Goal: Task Accomplishment & Management: Use online tool/utility

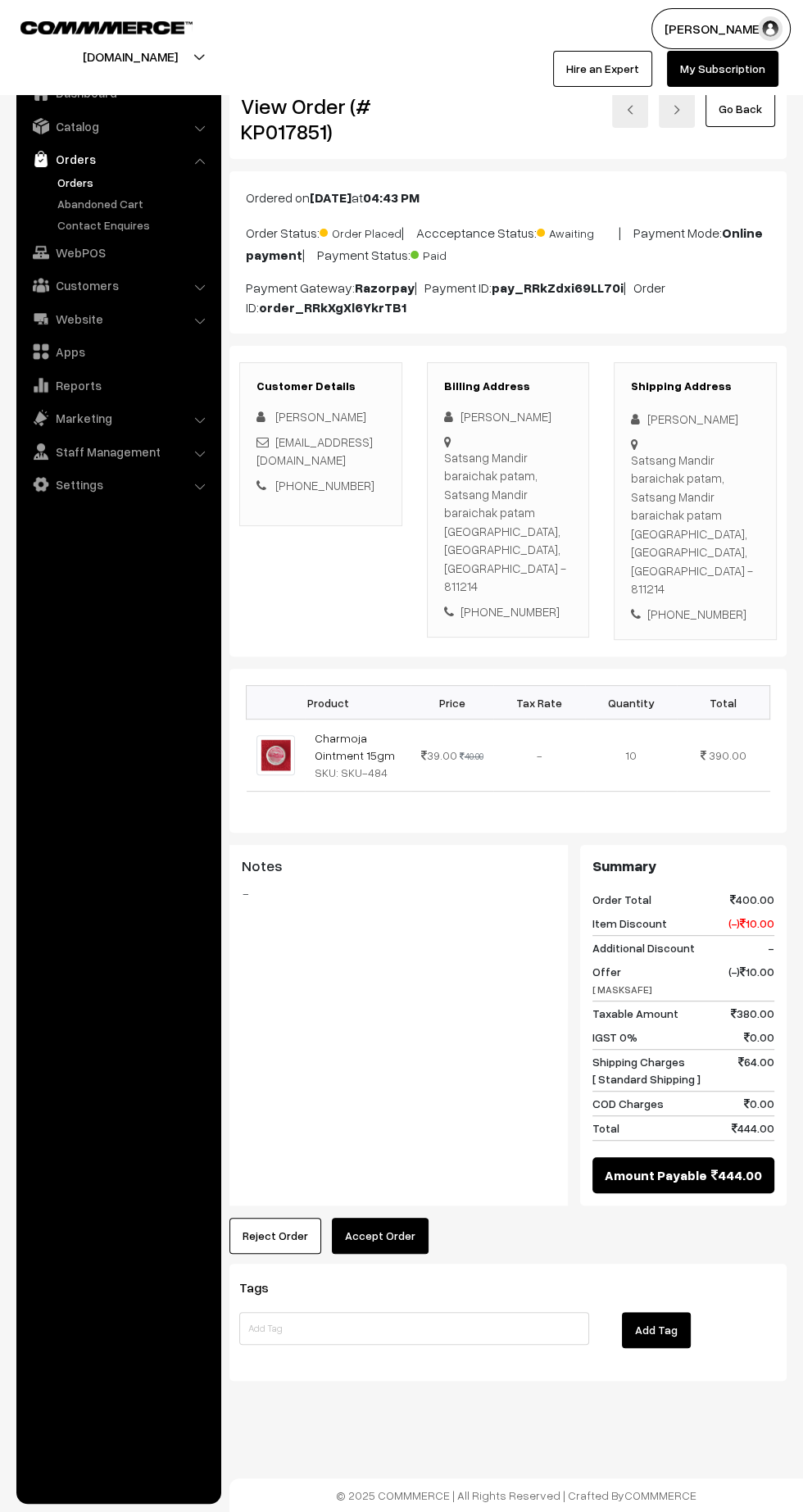
click at [390, 1218] on button "Accept Order" at bounding box center [380, 1236] width 97 height 36
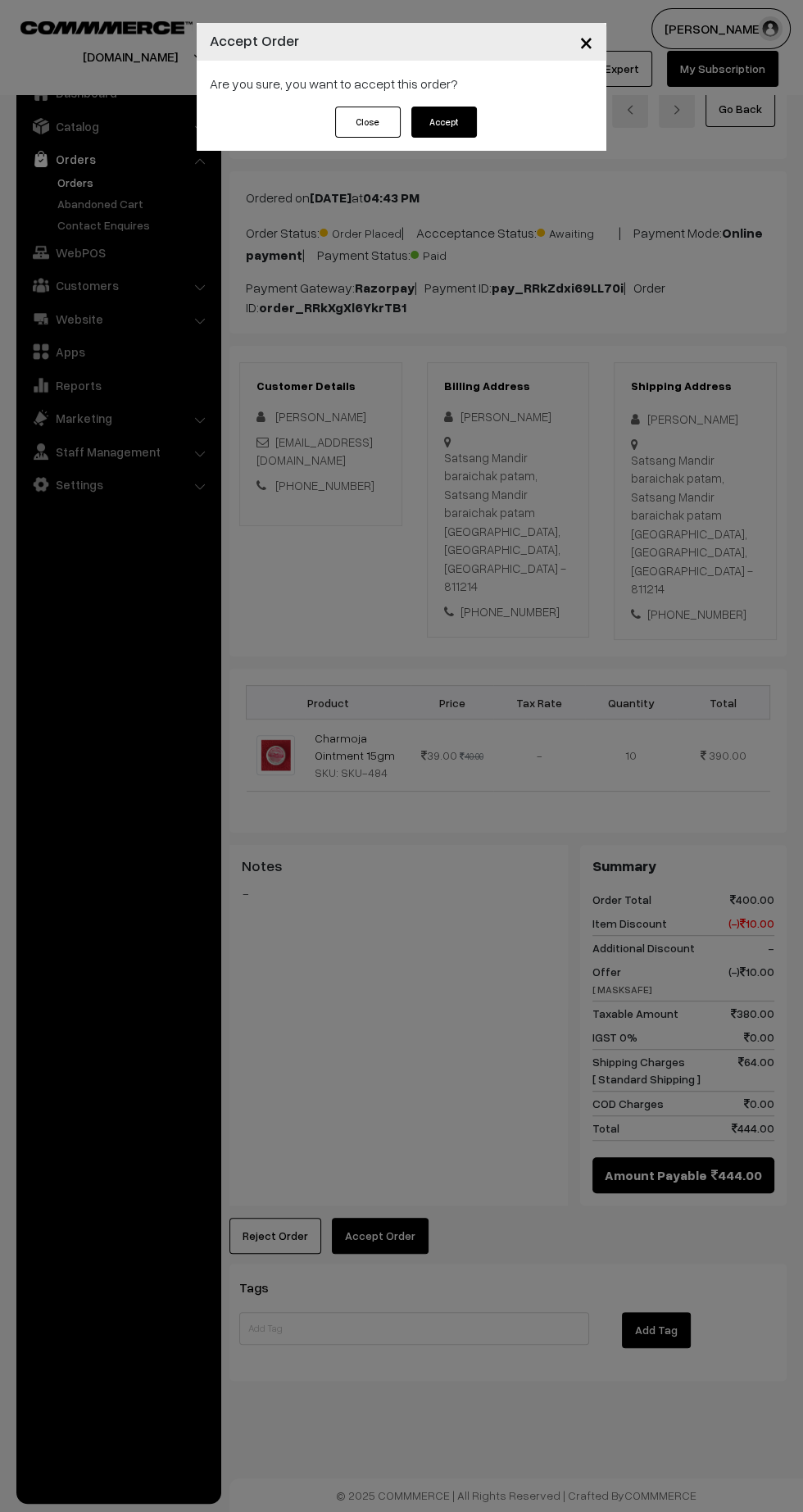
click at [444, 122] on button "Accept" at bounding box center [445, 122] width 65 height 31
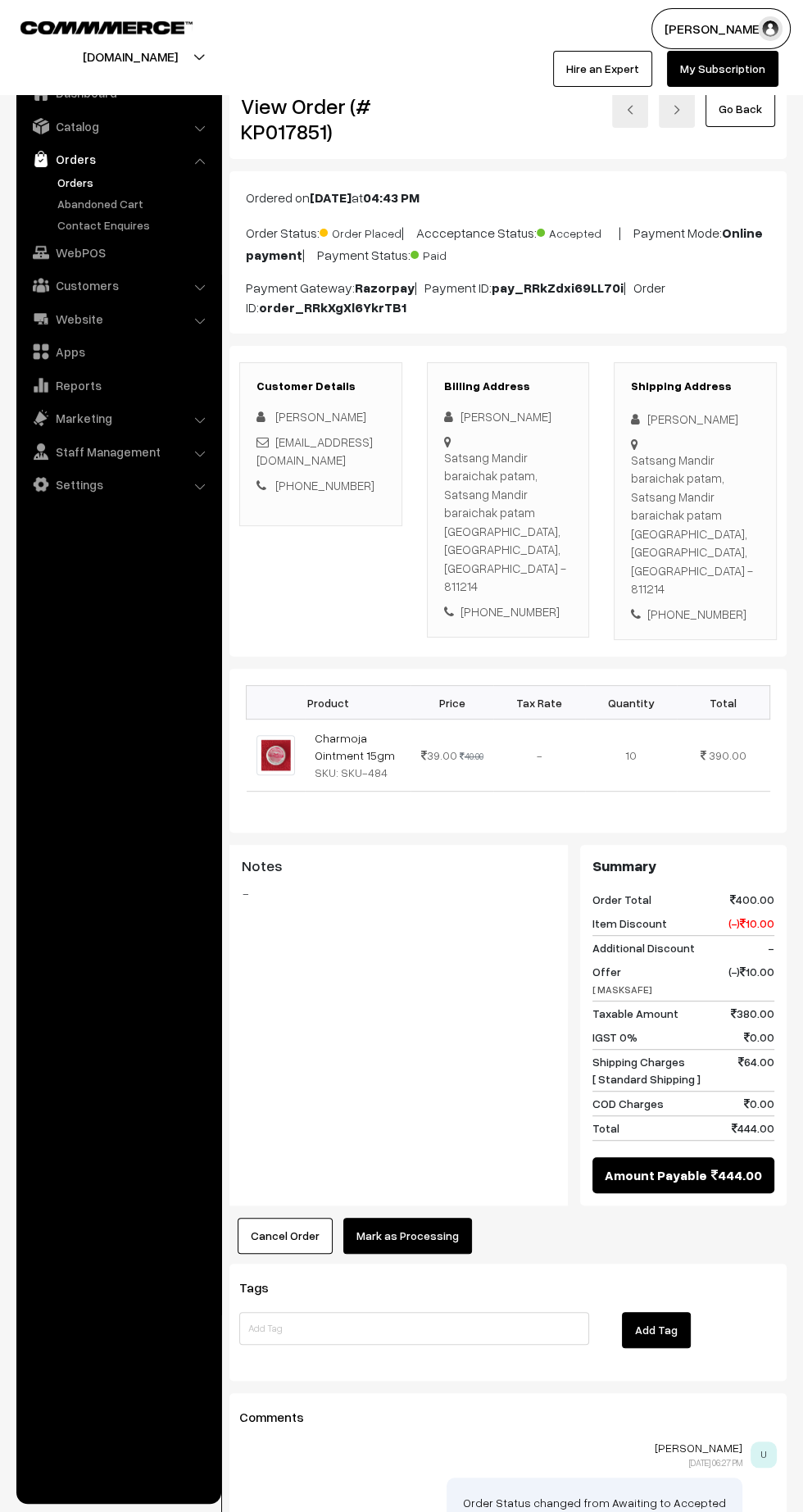
click at [411, 1218] on button "Mark as Processing" at bounding box center [408, 1236] width 129 height 36
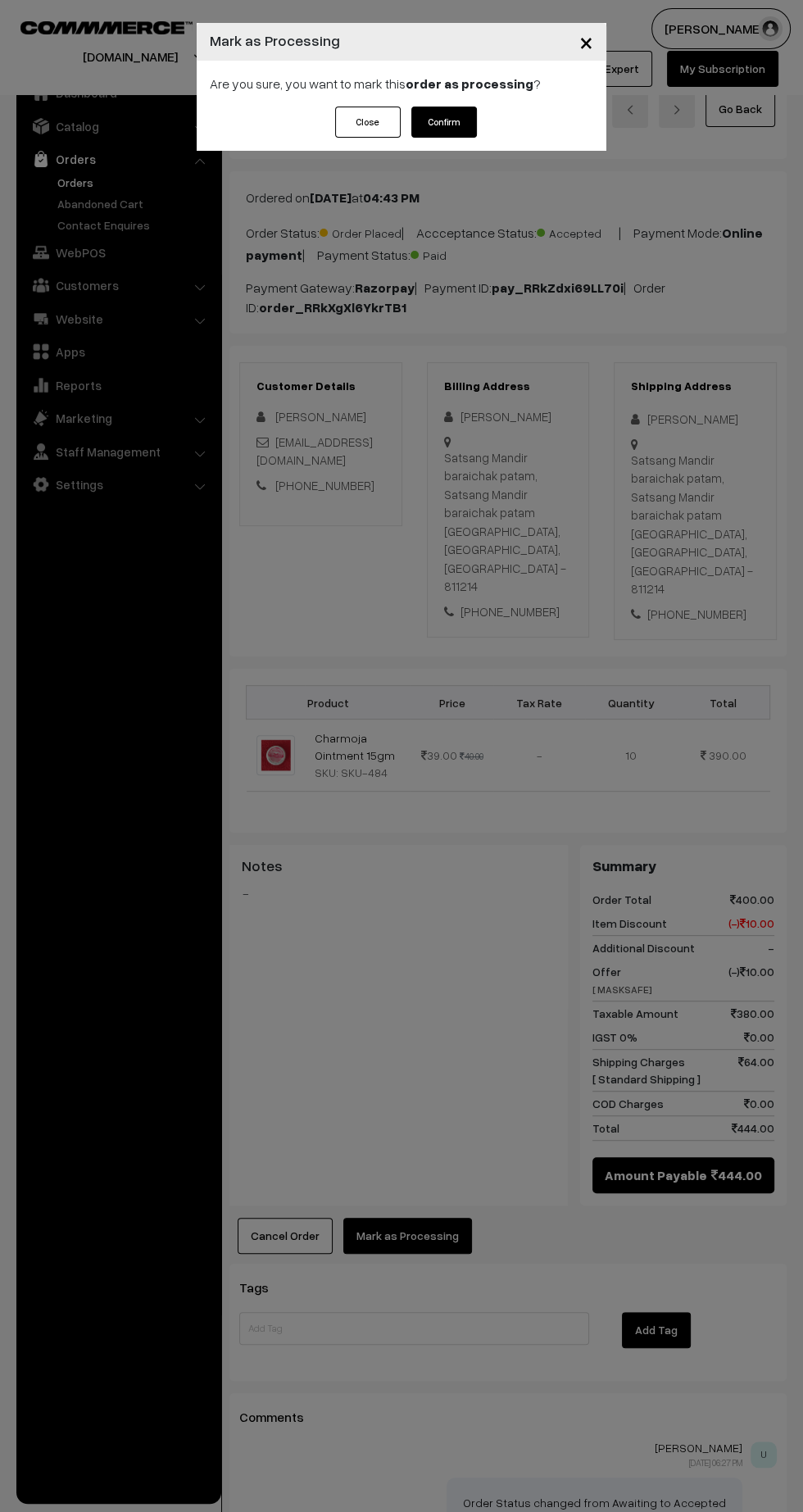
click at [444, 113] on button "Confirm" at bounding box center [445, 122] width 65 height 31
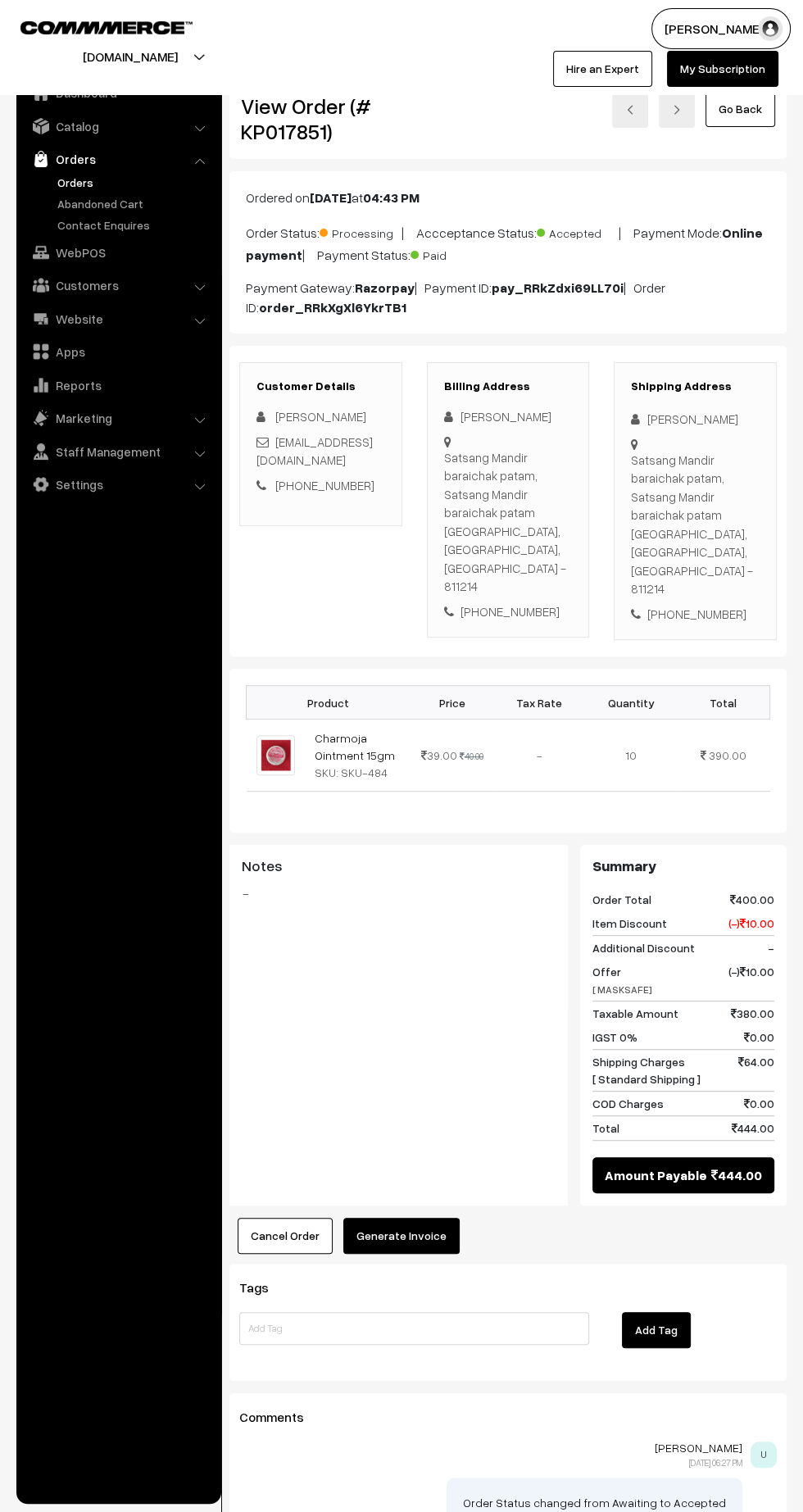
click at [400, 1218] on button "Generate Invoice" at bounding box center [402, 1236] width 117 height 36
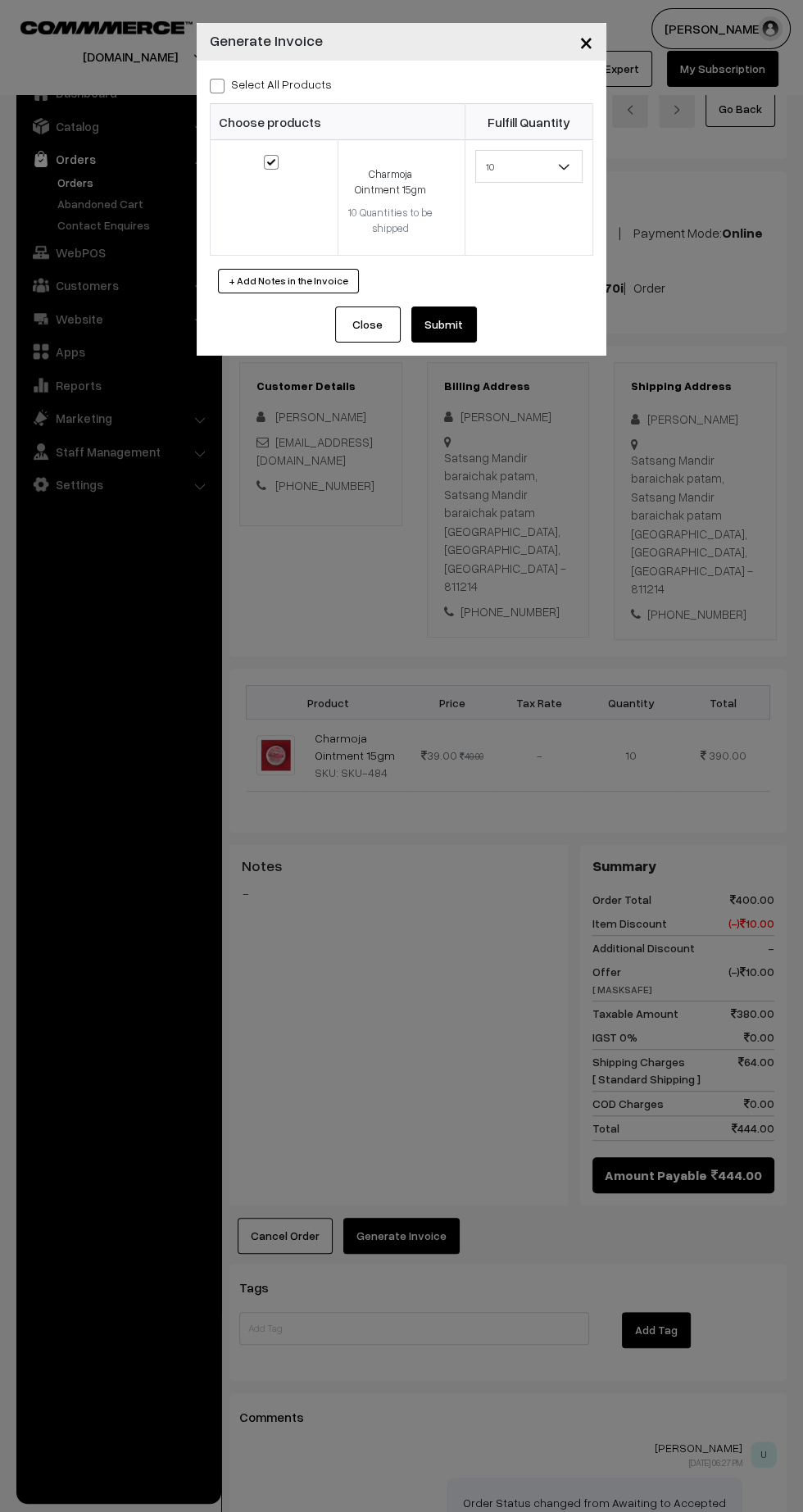
click at [452, 325] on button "Submit" at bounding box center [445, 325] width 65 height 36
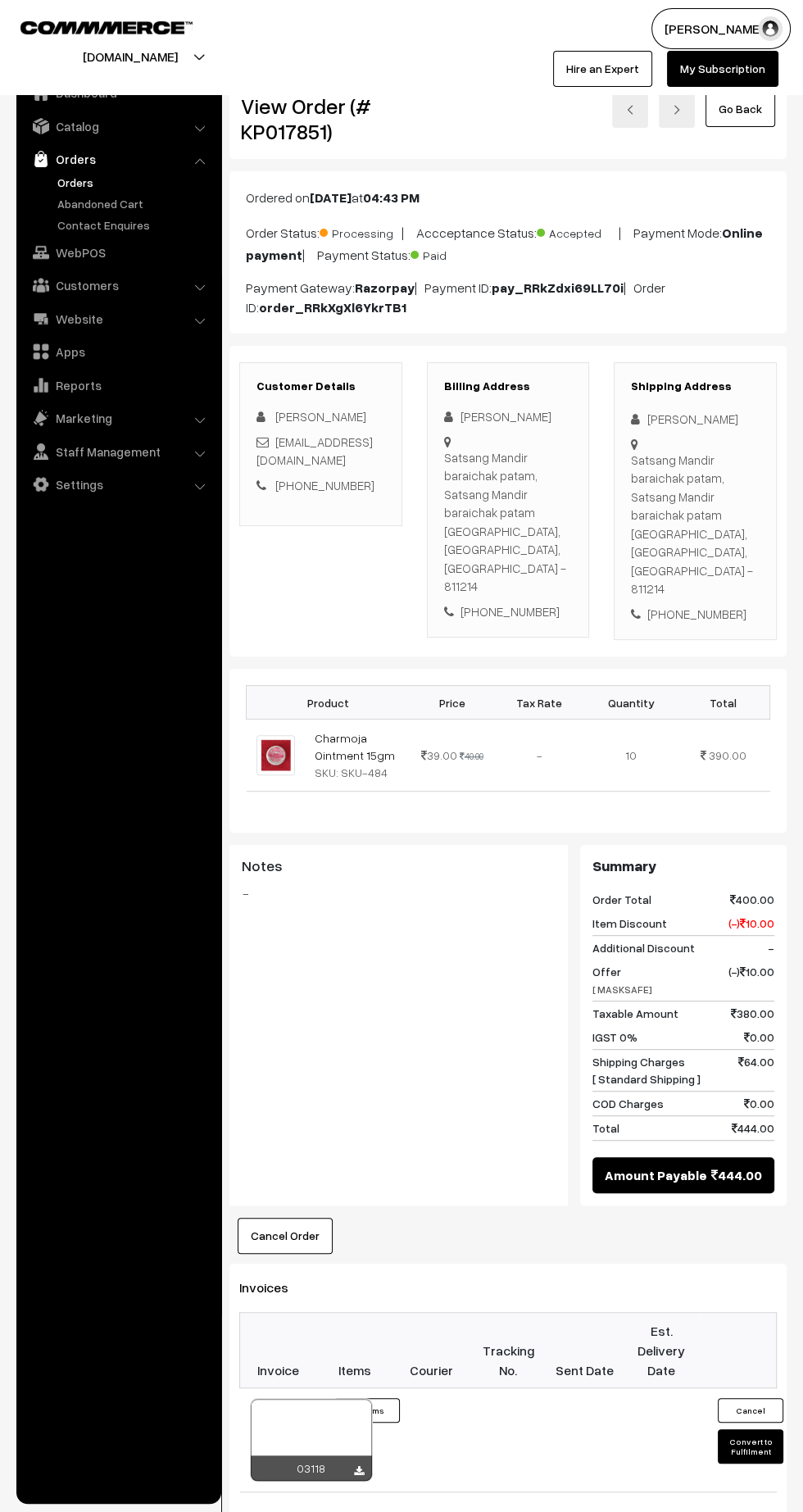
click at [358, 1466] on icon at bounding box center [359, 1471] width 10 height 11
